Goal: Task Accomplishment & Management: Manage account settings

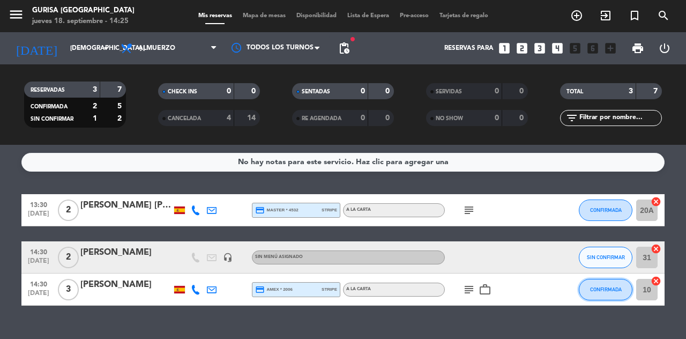
click at [612, 292] on span "CONFIRMADA" at bounding box center [606, 289] width 32 height 6
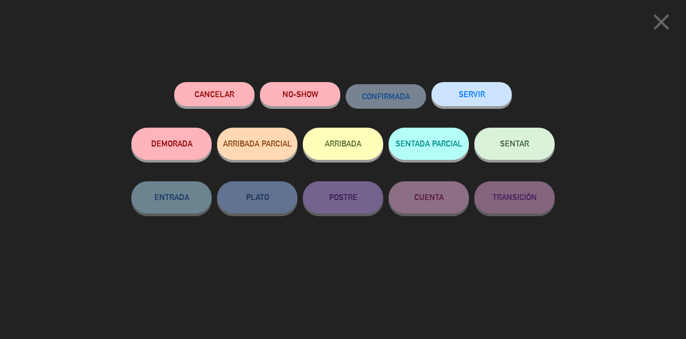
click at [522, 143] on span "SENTAR" at bounding box center [514, 143] width 29 height 9
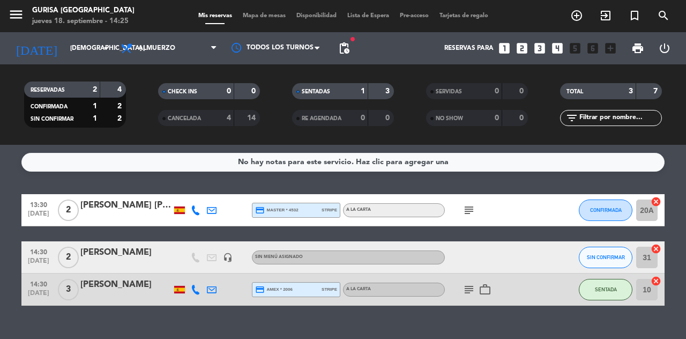
click at [577, 17] on icon "add_circle_outline" at bounding box center [576, 15] width 13 height 13
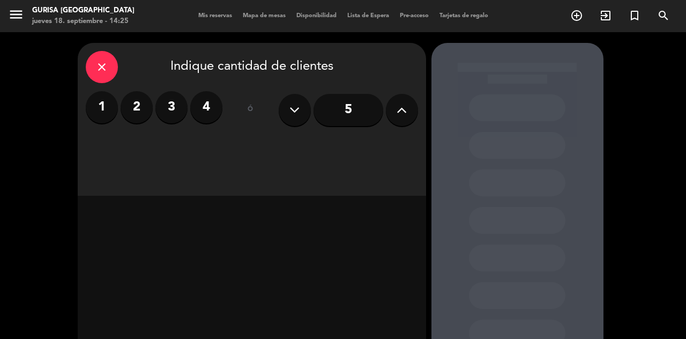
click at [167, 106] on label "3" at bounding box center [171, 107] width 32 height 32
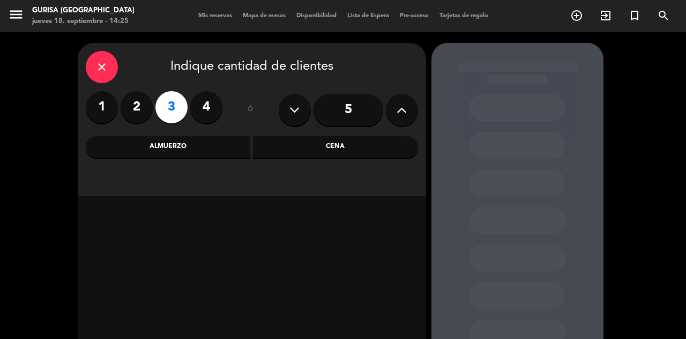
click at [198, 152] on div "Almuerzo" at bounding box center [168, 146] width 165 height 21
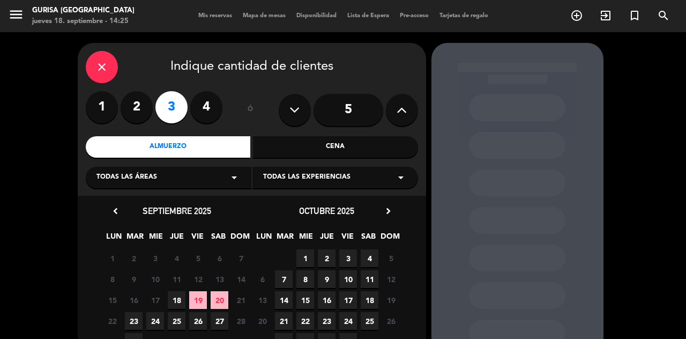
click at [174, 302] on span "18" at bounding box center [177, 300] width 18 height 18
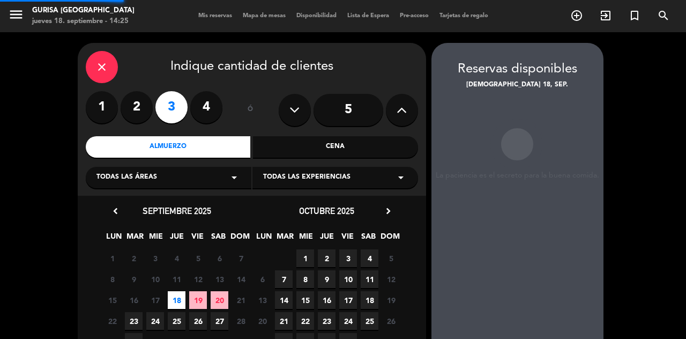
scroll to position [27, 0]
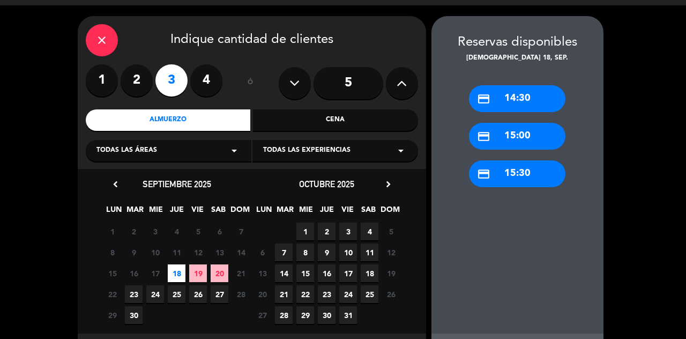
click at [537, 137] on div "credit_card 15:00" at bounding box center [517, 136] width 96 height 27
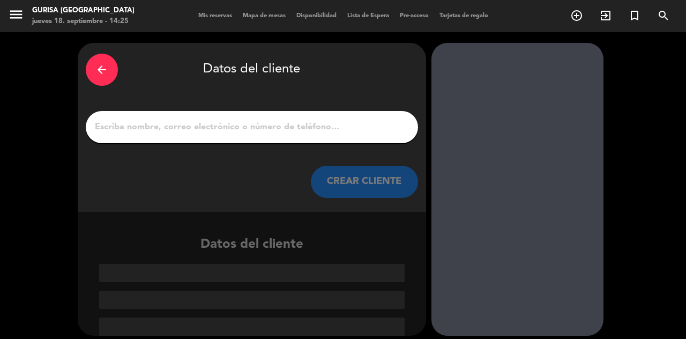
click at [260, 130] on input "1" at bounding box center [252, 127] width 316 height 15
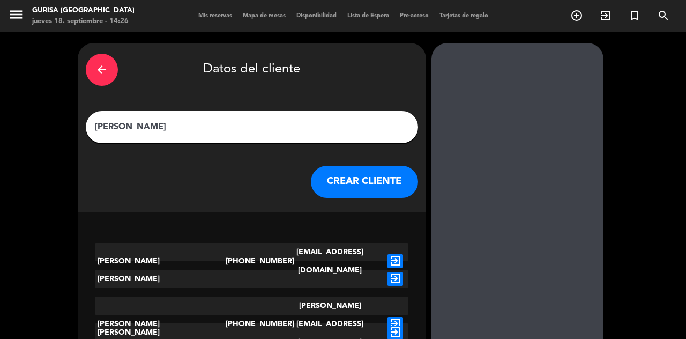
type input "[PERSON_NAME]"
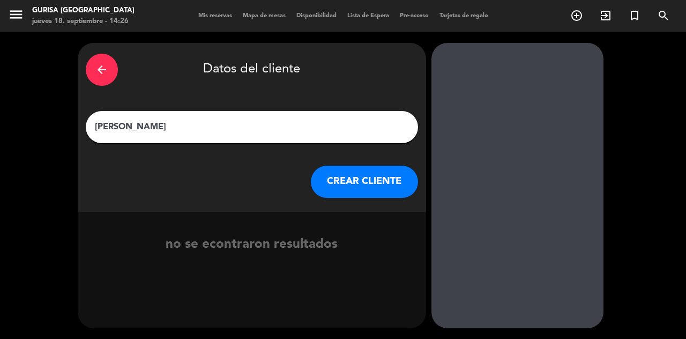
click at [370, 190] on button "CREAR CLIENTE" at bounding box center [364, 182] width 107 height 32
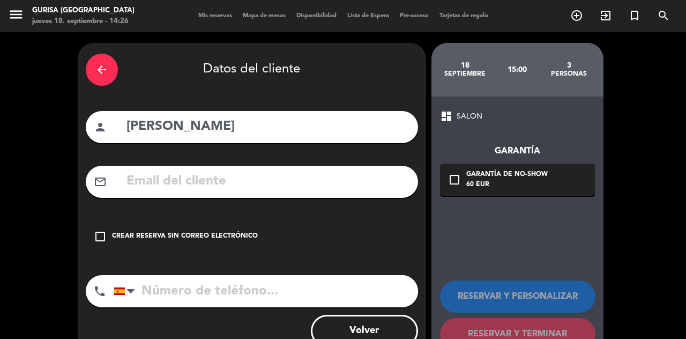
click at [99, 234] on icon "check_box_outline_blank" at bounding box center [100, 236] width 13 height 13
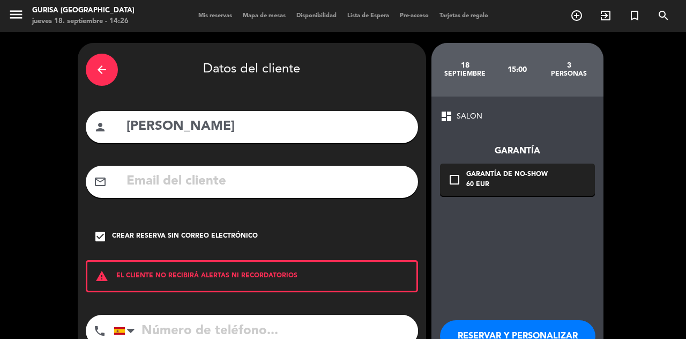
scroll to position [23, 0]
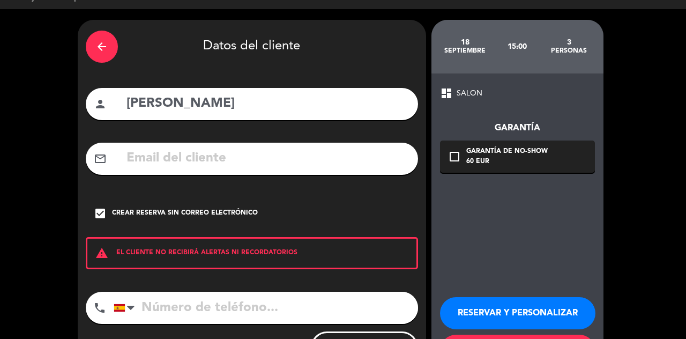
click at [189, 312] on input "tel" at bounding box center [266, 308] width 304 height 32
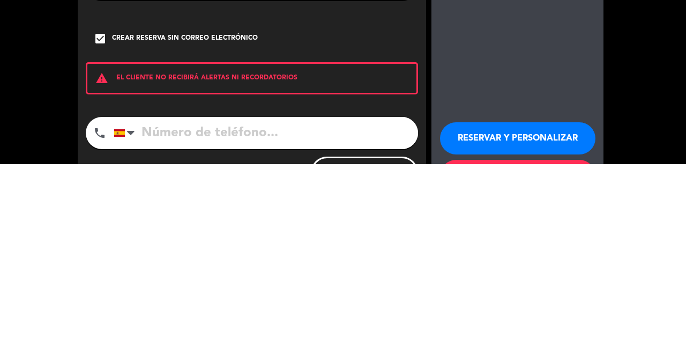
scroll to position [50, 0]
type input "9"
type input "670277469"
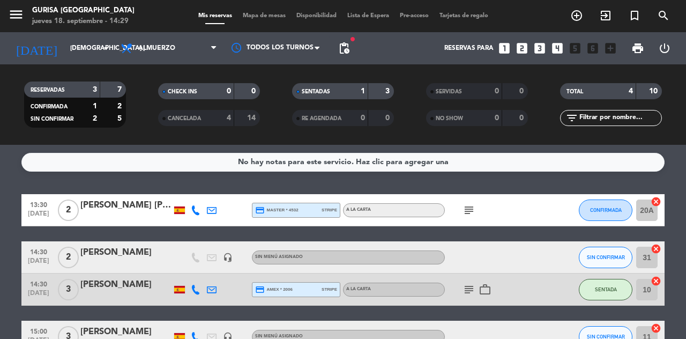
click at [195, 332] on icon at bounding box center [196, 337] width 10 height 10
click at [220, 315] on span at bounding box center [224, 319] width 9 height 9
click at [213, 332] on icon at bounding box center [212, 337] width 10 height 10
click at [0, 76] on div "RESERVADAS 3 7 CONFIRMADA 1 2 SIN CONFIRMAR 2 5 CHECK INS 0 0 CANCELADA 4 14 SE…" at bounding box center [343, 104] width 686 height 59
click at [525, 264] on div at bounding box center [493, 257] width 96 height 32
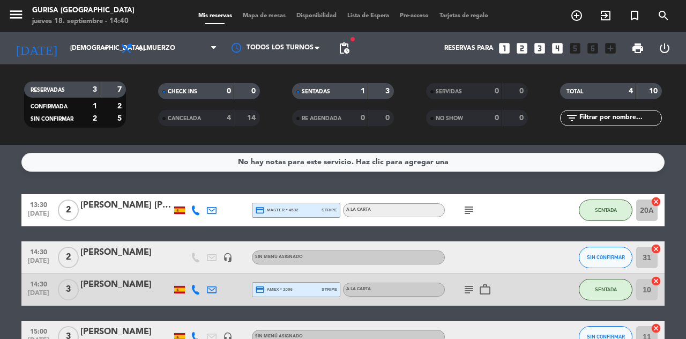
click at [39, 265] on span "[DATE]" at bounding box center [38, 263] width 27 height 12
click at [96, 264] on div at bounding box center [125, 264] width 91 height 9
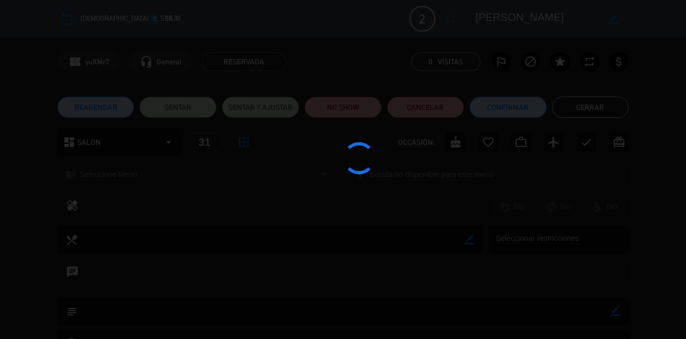
click at [103, 258] on div at bounding box center [343, 169] width 686 height 339
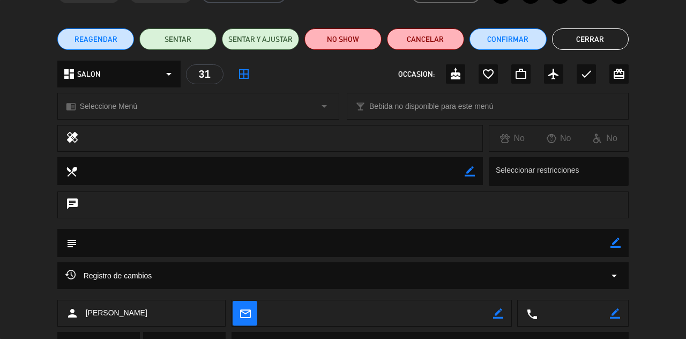
scroll to position [121, 0]
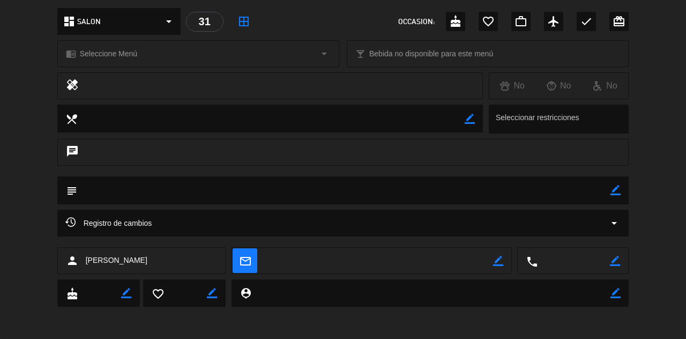
click at [616, 265] on icon "border_color" at bounding box center [615, 261] width 10 height 10
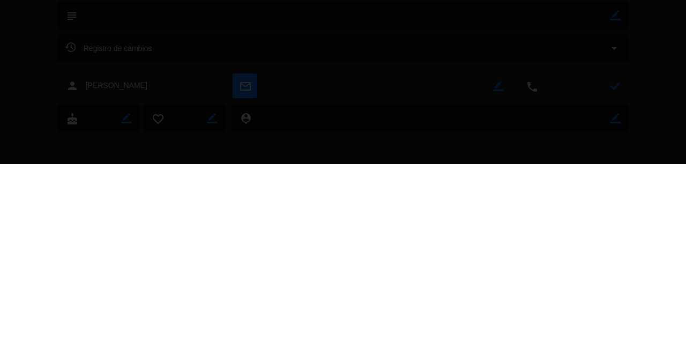
scroll to position [4, 0]
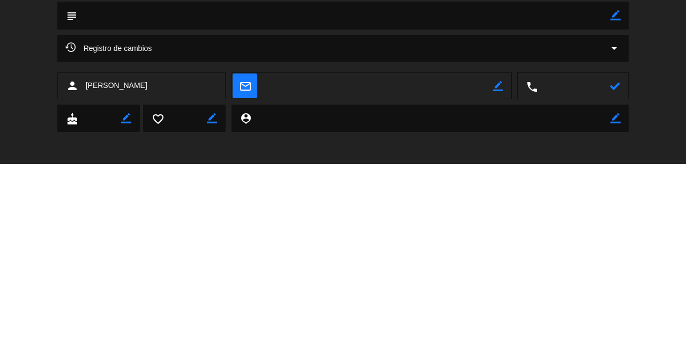
click at [617, 263] on icon at bounding box center [615, 261] width 10 height 10
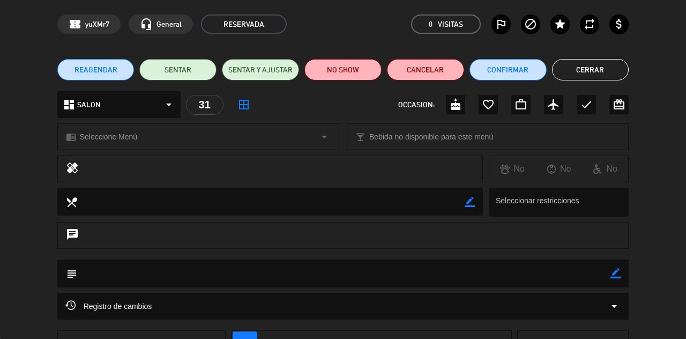
scroll to position [36, 0]
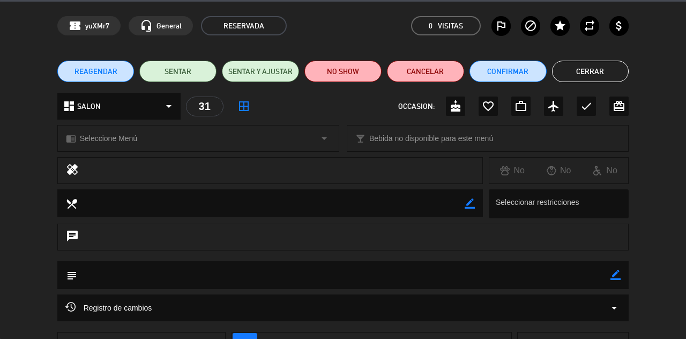
click at [590, 70] on button "Cerrar" at bounding box center [590, 71] width 77 height 21
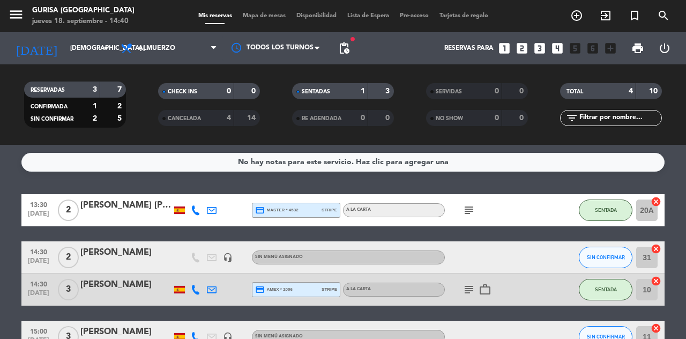
scroll to position [16, 0]
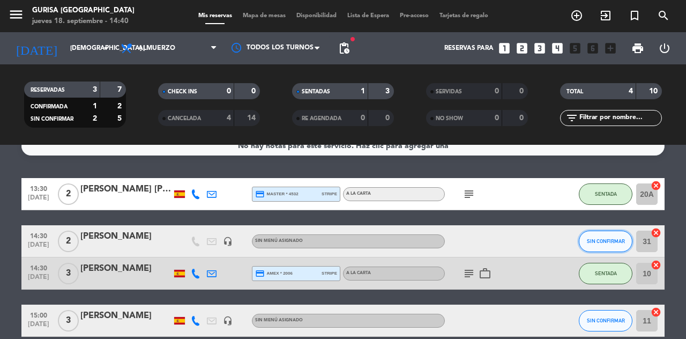
click at [612, 233] on button "SIN CONFIRMAR" at bounding box center [606, 240] width 54 height 21
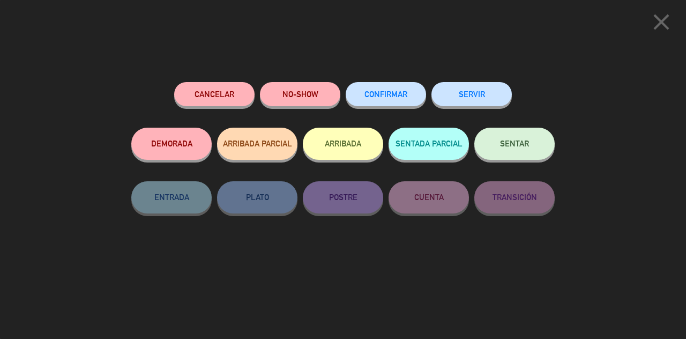
click at [657, 26] on icon "close" at bounding box center [661, 22] width 27 height 27
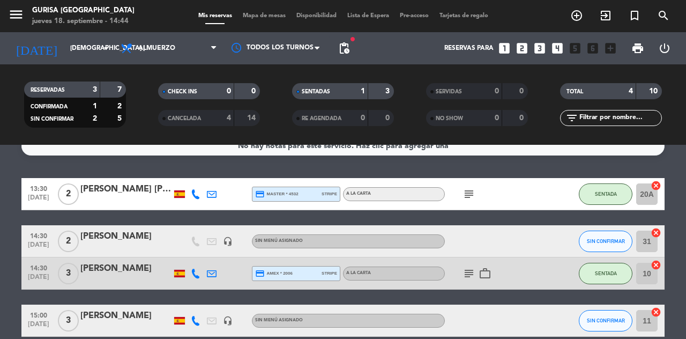
scroll to position [0, 0]
click at [124, 238] on div "[PERSON_NAME]" at bounding box center [125, 236] width 91 height 14
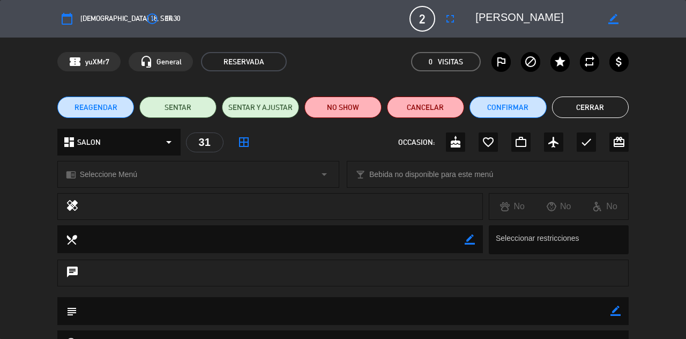
click at [601, 109] on button "Cerrar" at bounding box center [590, 106] width 77 height 21
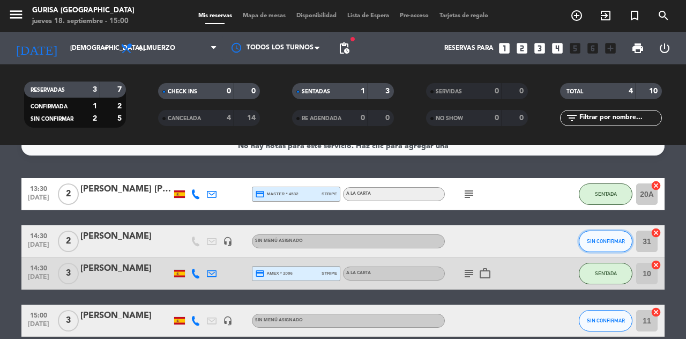
click at [607, 246] on button "SIN CONFIRMAR" at bounding box center [606, 240] width 54 height 21
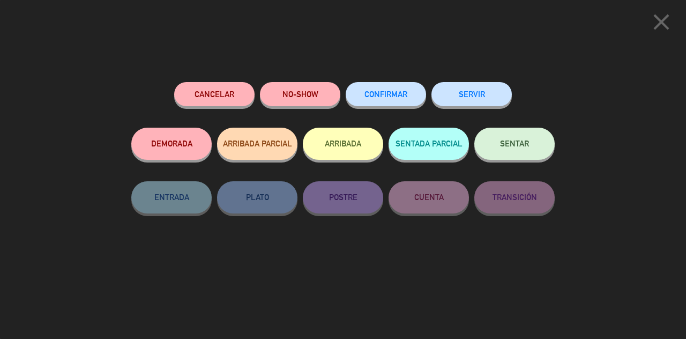
click at [233, 106] on button "Cancelar" at bounding box center [214, 94] width 80 height 24
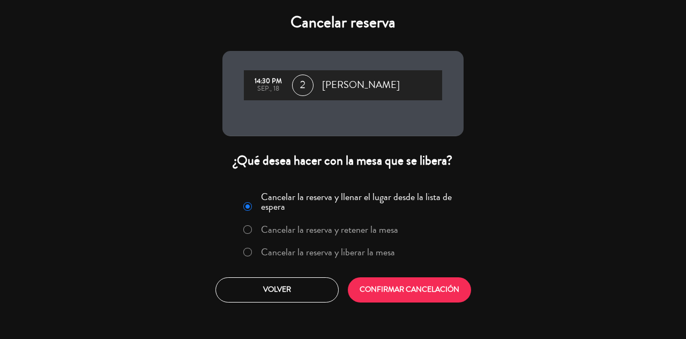
click at [250, 252] on input "Cancelar la reserva y liberar la mesa" at bounding box center [246, 251] width 7 height 7
radio input "true"
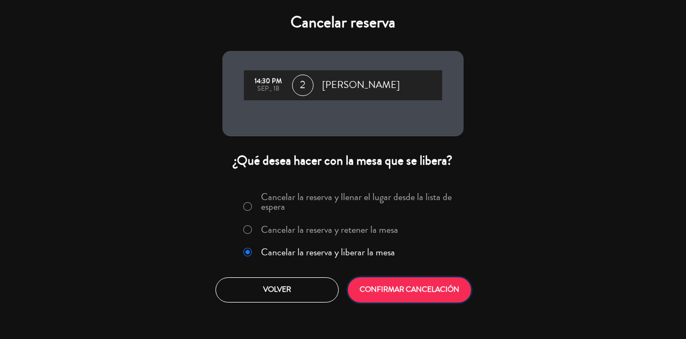
click at [404, 287] on button "CONFIRMAR CANCELACIÓN" at bounding box center [409, 289] width 123 height 25
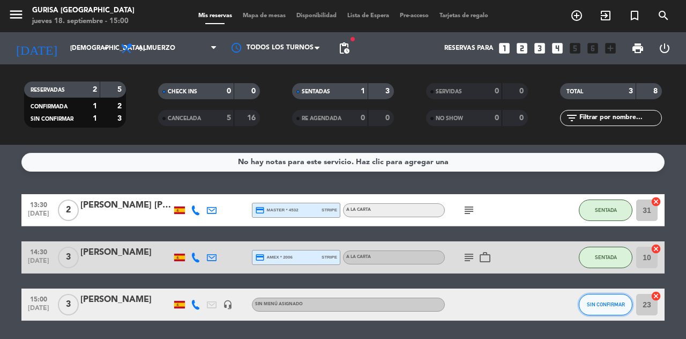
click at [609, 307] on span "SIN CONFIRMAR" at bounding box center [606, 304] width 38 height 6
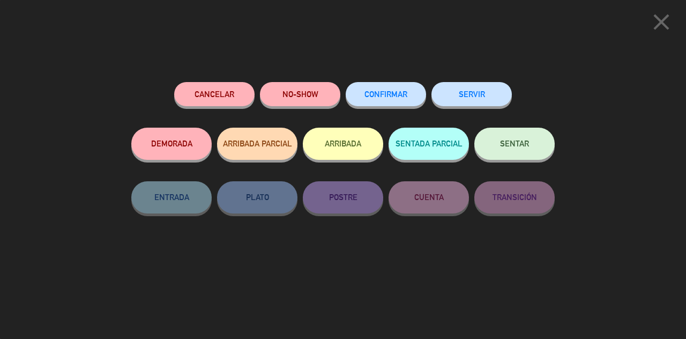
click at [406, 275] on div "Cancelar NO-SHOW CONFIRMAR SERVIR DEMORADA ARRIBADA PARCIAL ARRIBADA SENTADA PA…" at bounding box center [343, 207] width 438 height 264
click at [656, 24] on icon "close" at bounding box center [661, 22] width 27 height 27
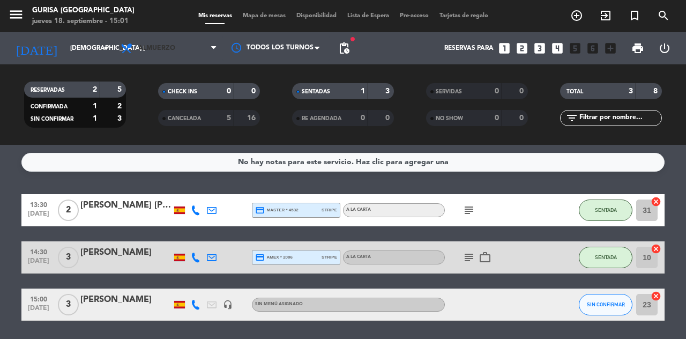
click at [209, 58] on span "Almuerzo" at bounding box center [168, 48] width 107 height 24
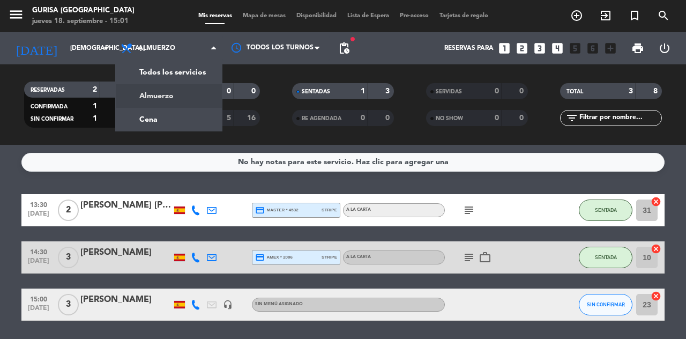
click at [139, 122] on div "menu Gurisa Madrid jueves 18. septiembre - 15:01 Mis reservas Mapa de mesas Dis…" at bounding box center [343, 72] width 686 height 145
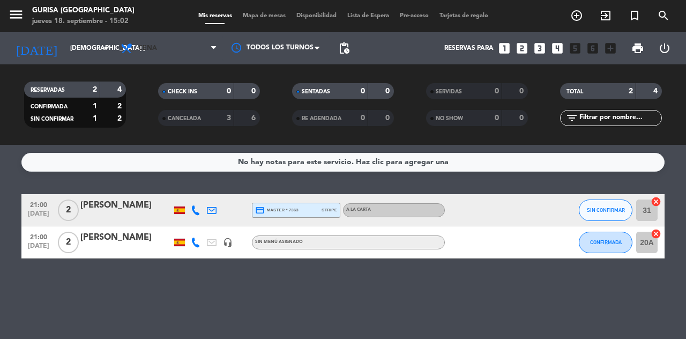
click at [213, 51] on icon at bounding box center [213, 48] width 5 height 9
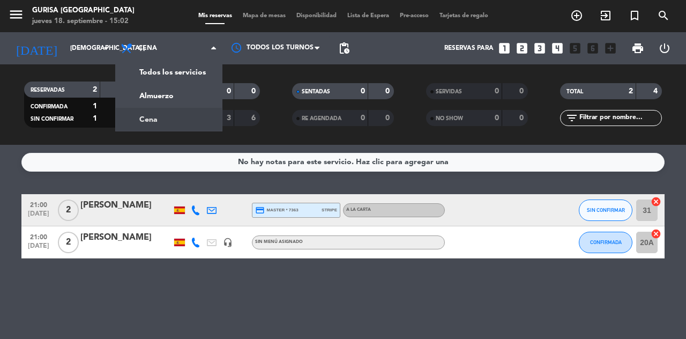
click at [196, 94] on div "menu Gurisa Madrid jueves 18. septiembre - 15:02 Mis reservas Mapa de mesas Dis…" at bounding box center [343, 72] width 686 height 145
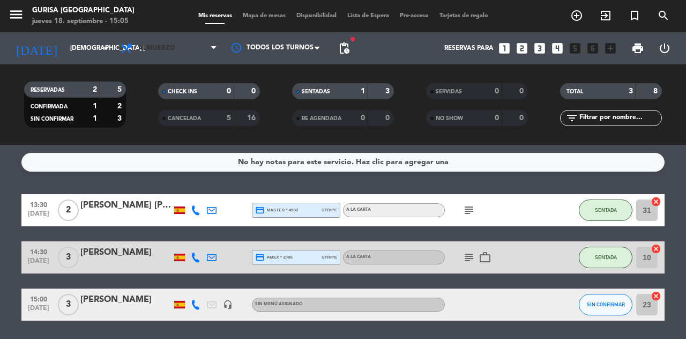
click at [207, 49] on span "Almuerzo" at bounding box center [168, 48] width 107 height 24
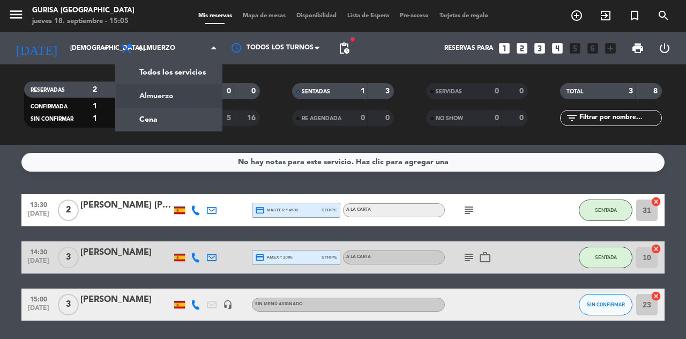
click at [165, 119] on div "menu Gurisa Madrid jueves 18. septiembre - 15:05 Mis reservas Mapa de mesas Dis…" at bounding box center [343, 72] width 686 height 145
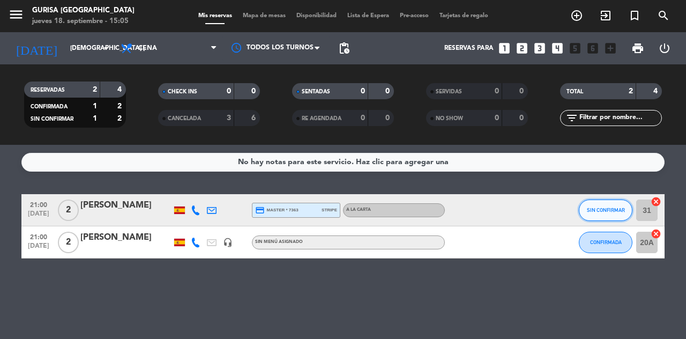
click at [607, 212] on span "SIN CONFIRMAR" at bounding box center [606, 210] width 38 height 6
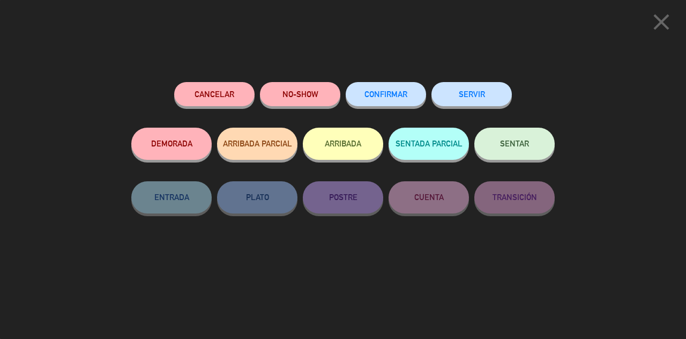
click at [386, 104] on button "CONFIRMAR" at bounding box center [386, 94] width 80 height 24
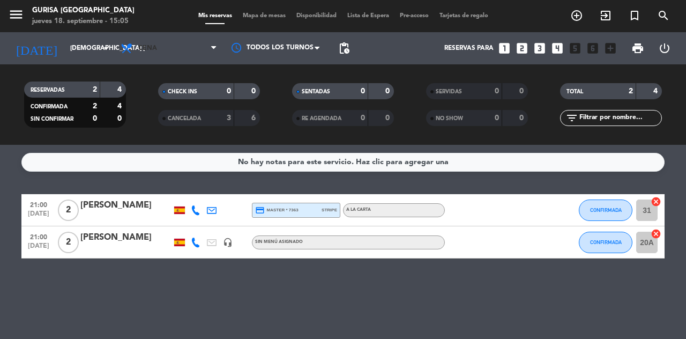
click at [218, 50] on span at bounding box center [216, 48] width 11 height 10
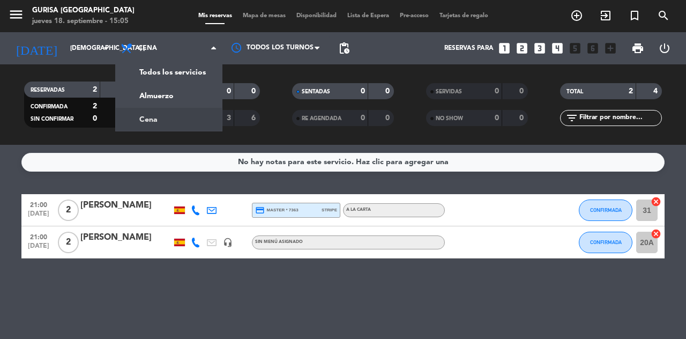
click at [185, 102] on div "menu Gurisa Madrid jueves 18. septiembre - 15:05 Mis reservas Mapa de mesas Dis…" at bounding box center [343, 72] width 686 height 145
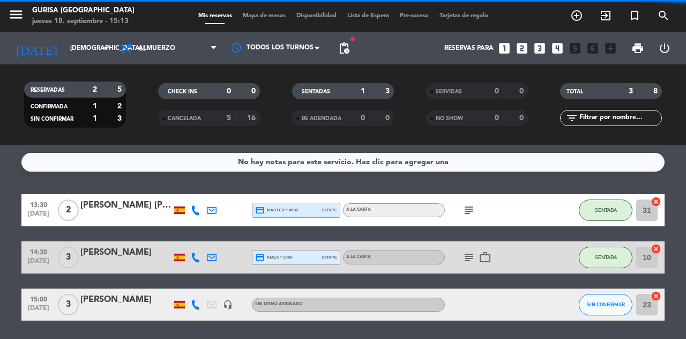
click at [579, 21] on icon "add_circle_outline" at bounding box center [576, 15] width 13 height 13
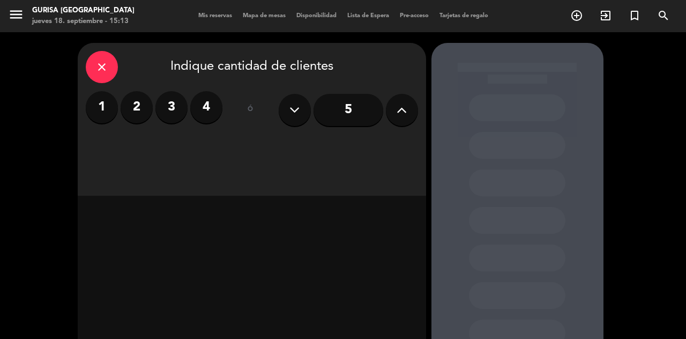
click at [206, 110] on label "4" at bounding box center [206, 107] width 32 height 32
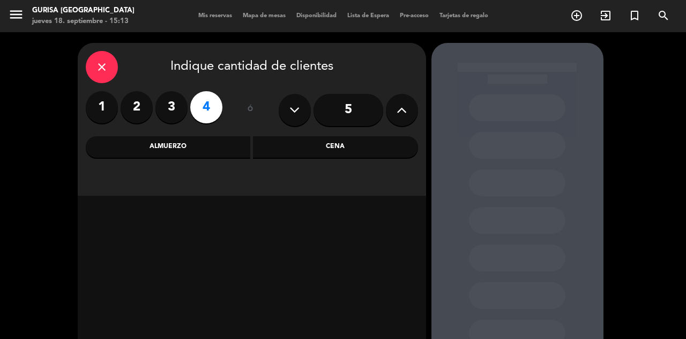
click at [361, 148] on div "Cena" at bounding box center [335, 146] width 165 height 21
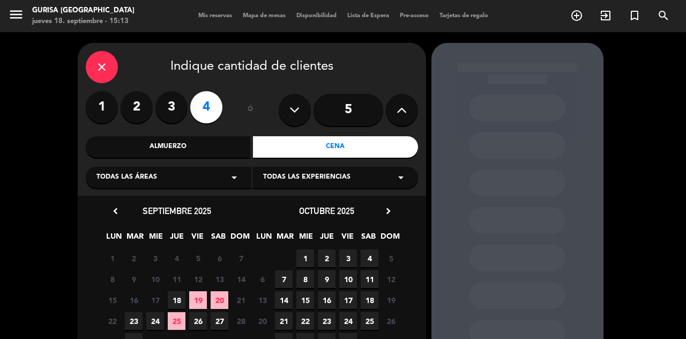
scroll to position [27, 0]
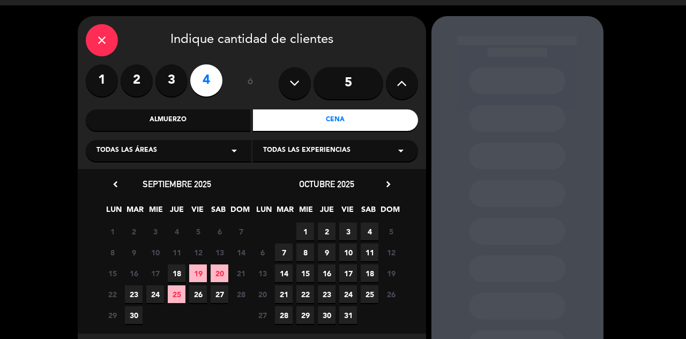
click at [198, 275] on span "19" at bounding box center [198, 273] width 18 height 18
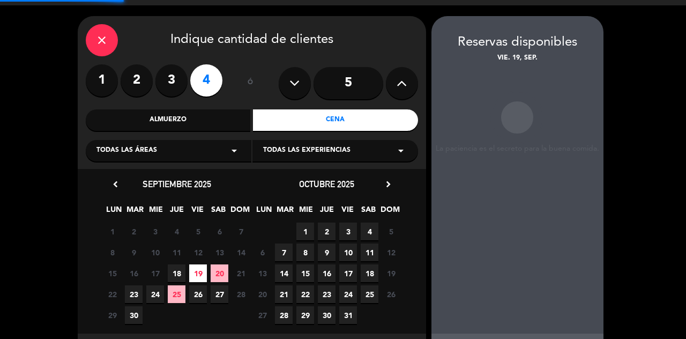
scroll to position [16, 0]
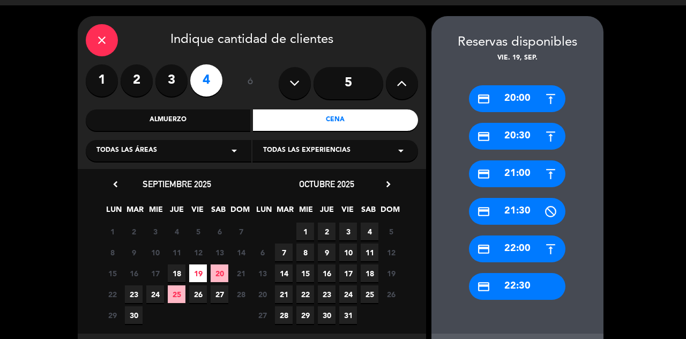
click at [529, 123] on div "credit_card 20:30" at bounding box center [517, 136] width 96 height 27
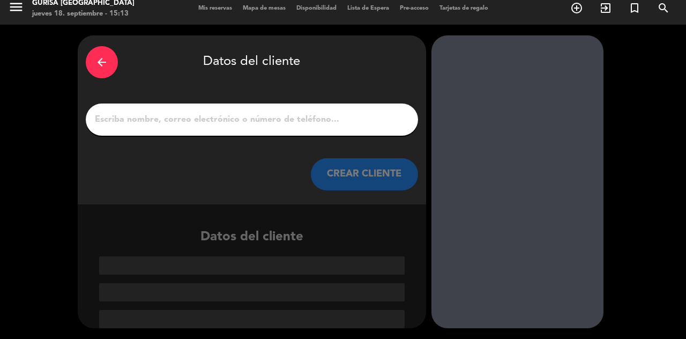
scroll to position [0, 0]
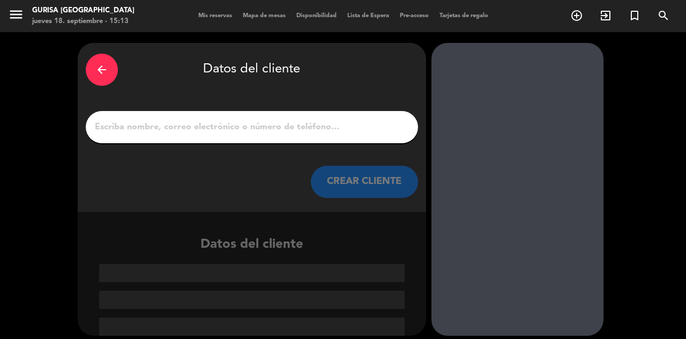
click at [248, 120] on input "1" at bounding box center [252, 127] width 316 height 15
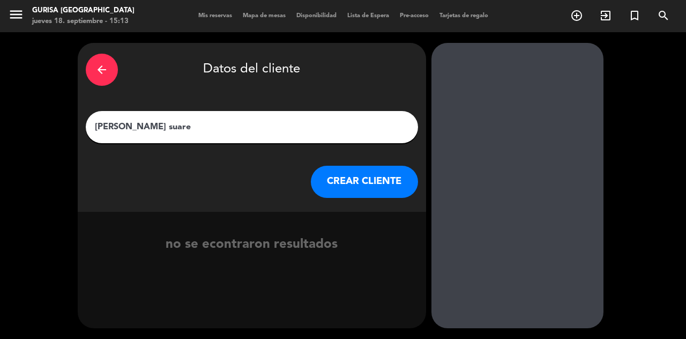
type input "Ariela suarez"
click at [362, 167] on button "CREAR CLIENTE" at bounding box center [364, 182] width 107 height 32
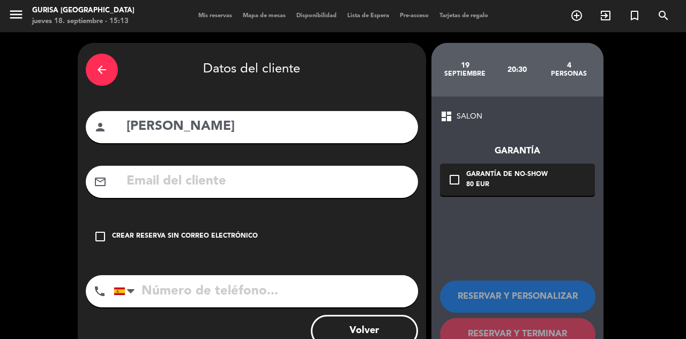
click at [100, 230] on icon "check_box_outline_blank" at bounding box center [100, 236] width 13 height 13
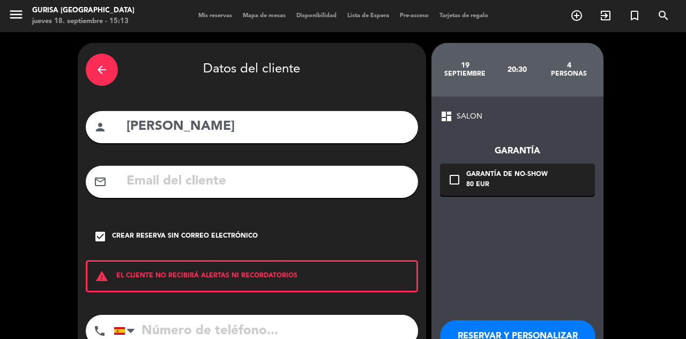
click at [161, 322] on input "tel" at bounding box center [266, 331] width 304 height 32
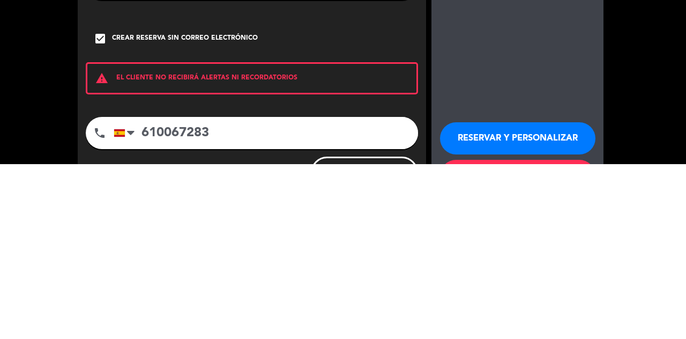
scroll to position [21, 0]
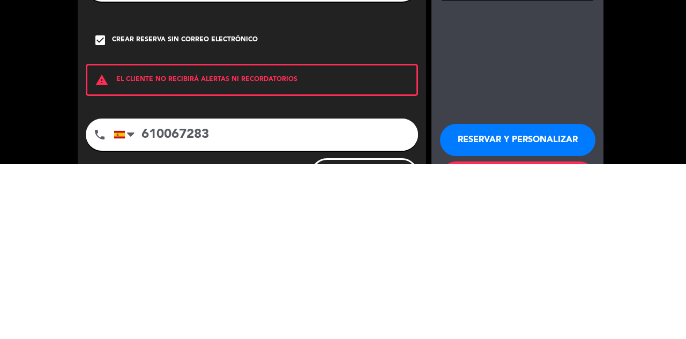
type input "610067283"
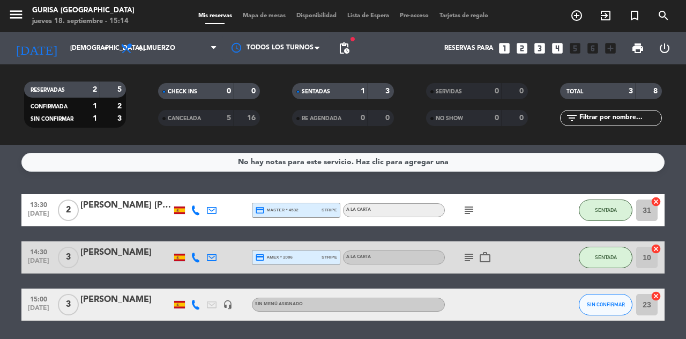
click at [103, 49] on icon "arrow_drop_down" at bounding box center [106, 48] width 13 height 13
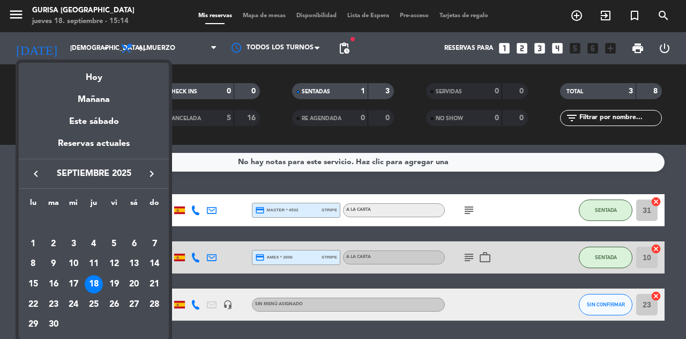
click at [110, 286] on div "19" at bounding box center [114, 284] width 18 height 18
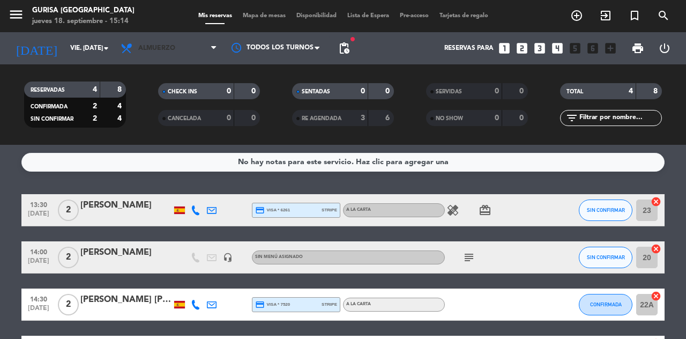
click at [218, 50] on span at bounding box center [216, 48] width 11 height 10
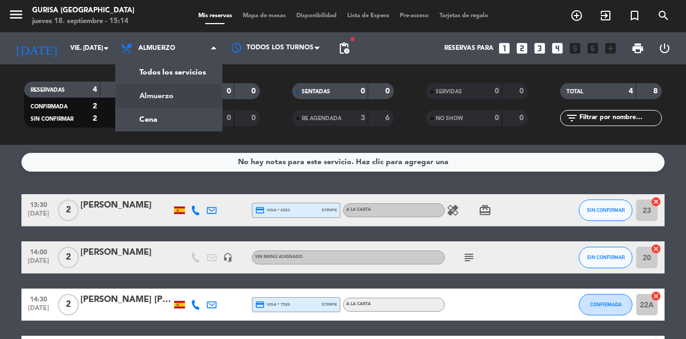
click at [190, 122] on div "menu Gurisa Madrid jueves 18. septiembre - 15:14 Mis reservas Mapa de mesas Dis…" at bounding box center [343, 72] width 686 height 145
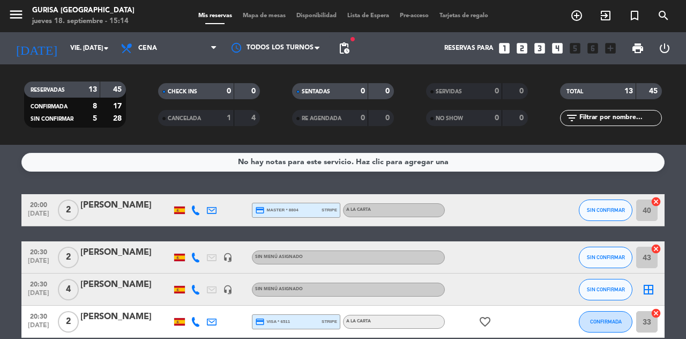
click at [101, 50] on icon "arrow_drop_down" at bounding box center [106, 48] width 13 height 13
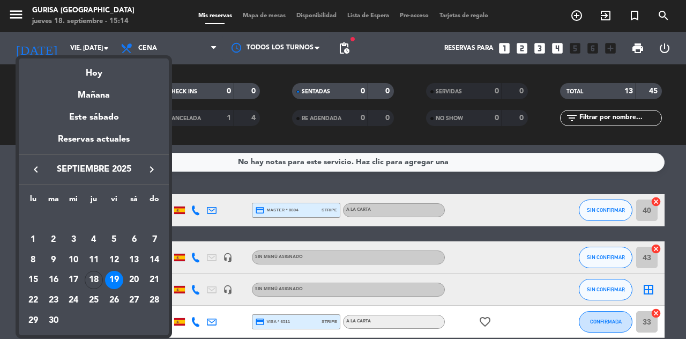
click at [83, 84] on div "Mañana" at bounding box center [94, 91] width 150 height 22
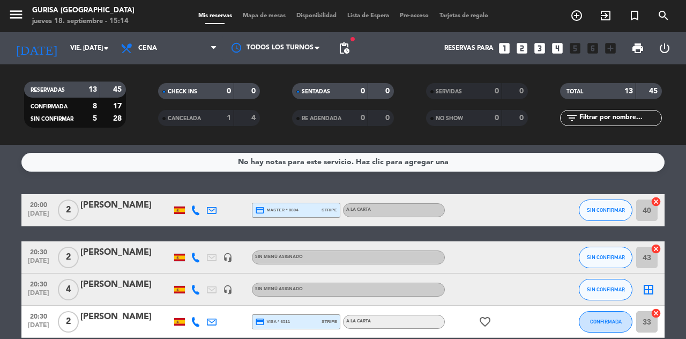
click at [109, 55] on input "vie. 19 sep." at bounding box center [107, 48] width 85 height 18
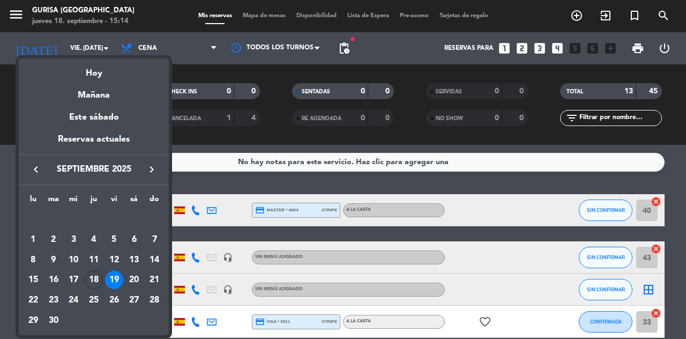
click at [85, 73] on div "Hoy" at bounding box center [94, 69] width 150 height 22
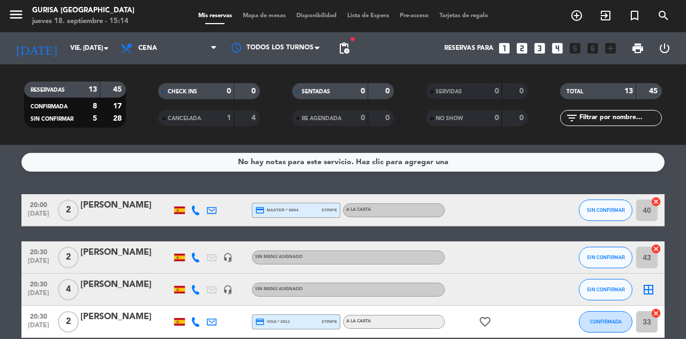
type input "[DEMOGRAPHIC_DATA] [DATE]"
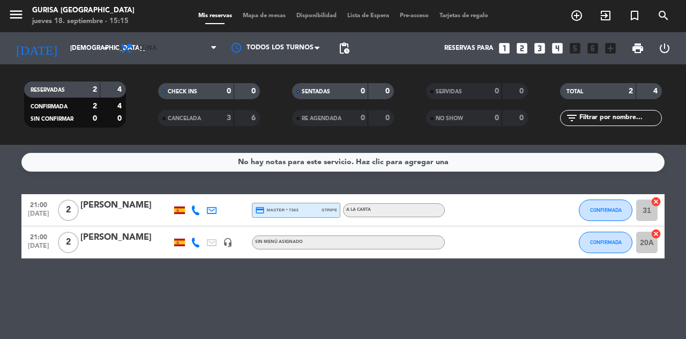
click at [209, 47] on span "Cena" at bounding box center [168, 48] width 107 height 24
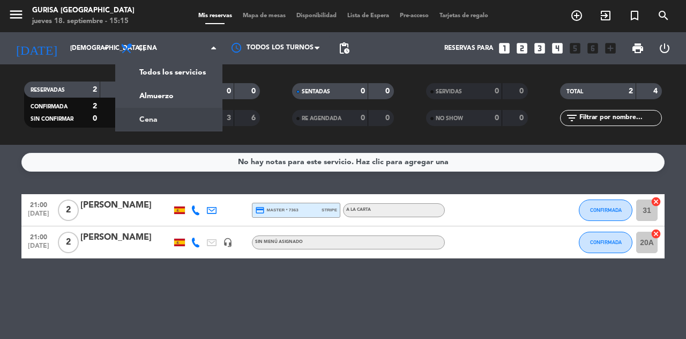
click at [132, 100] on div "menu Gurisa Madrid jueves 18. septiembre - 15:15 Mis reservas Mapa de mesas Dis…" at bounding box center [343, 72] width 686 height 145
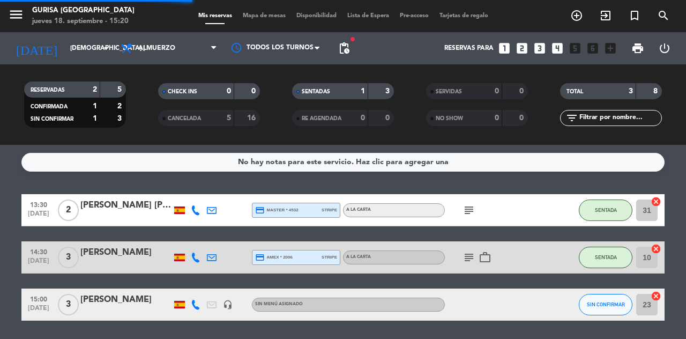
click at [474, 98] on div "SERVIDAS 0 0" at bounding box center [477, 91] width 102 height 16
